Goal: Navigation & Orientation: Find specific page/section

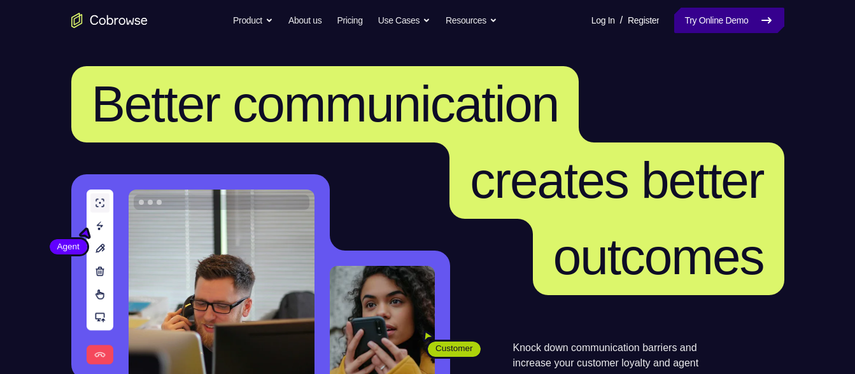
click at [759, 14] on icon at bounding box center [766, 20] width 15 height 15
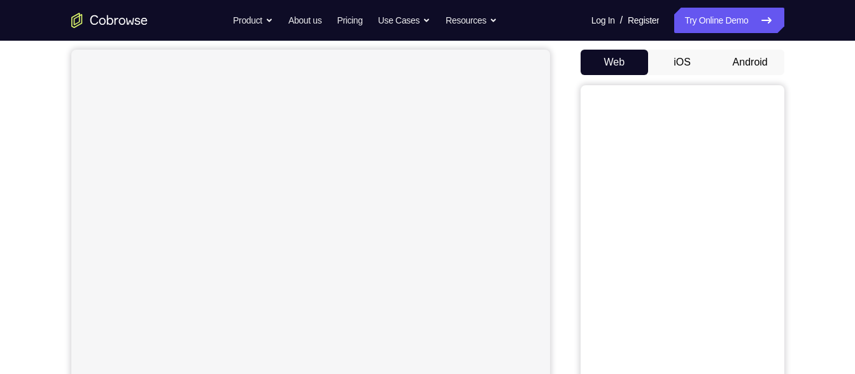
scroll to position [89, 0]
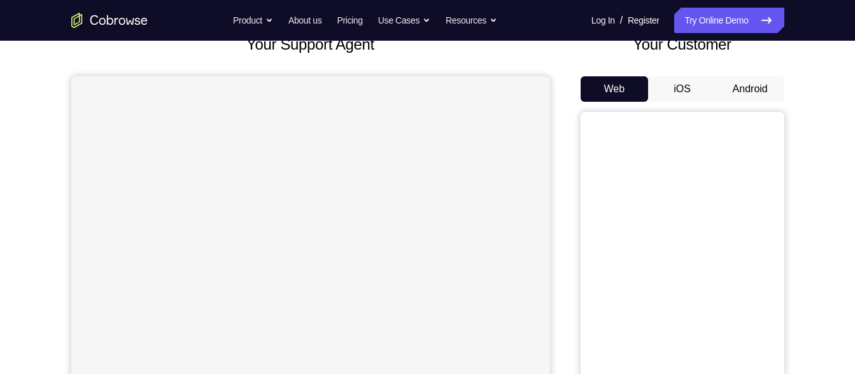
click at [750, 83] on button "Android" at bounding box center [750, 88] width 68 height 25
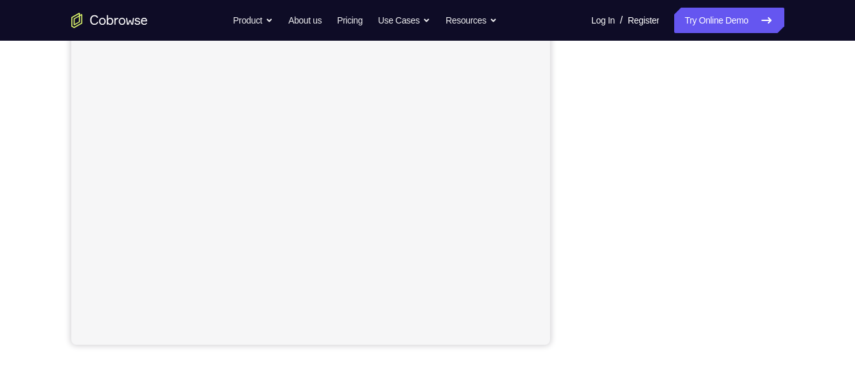
scroll to position [241, 0]
